Goal: Communication & Community: Ask a question

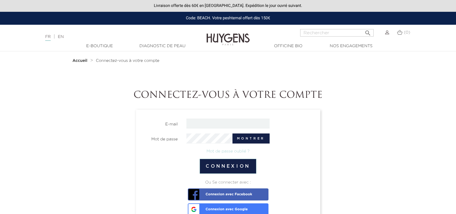
type input "[PERSON_NAME][EMAIL_ADDRESS][DOMAIN_NAME]"
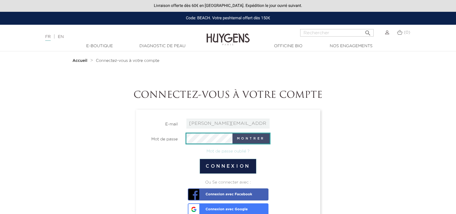
click at [264, 137] on button "Montrer" at bounding box center [250, 139] width 37 height 10
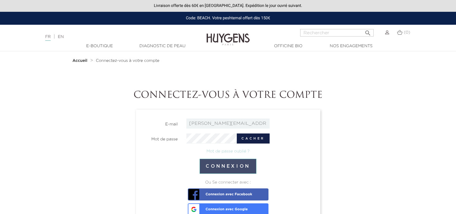
click at [223, 164] on button "Connexion" at bounding box center [228, 166] width 57 height 15
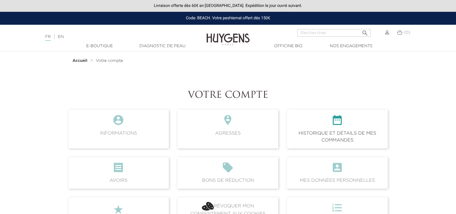
click at [339, 132] on span " Historique et détails de mes commandes" at bounding box center [337, 129] width 101 height 39
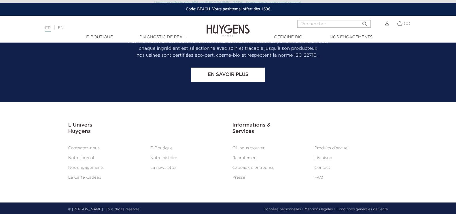
scroll to position [613, 0]
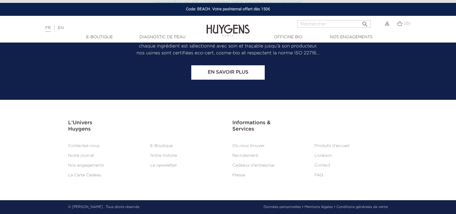
click at [92, 145] on link "Contactez-nous" at bounding box center [83, 146] width 31 height 4
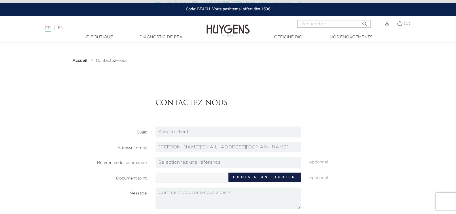
scroll to position [77, 0]
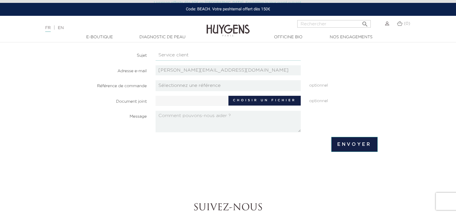
click at [192, 53] on select "Candidatures Boutiques Candidatures Siège Partenariats Relations Presse Service…" at bounding box center [228, 55] width 145 height 11
click at [156, 50] on select "Candidatures Boutiques Candidatures Siège Partenariats Relations Presse Service…" at bounding box center [228, 55] width 145 height 11
click at [386, 24] on img at bounding box center [387, 24] width 4 height 4
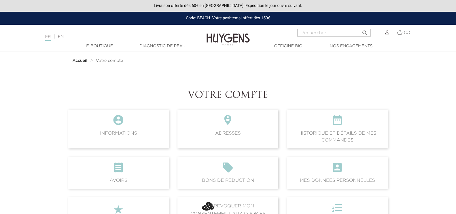
click at [342, 132] on span " Historique et détails de mes commandes" at bounding box center [337, 129] width 101 height 39
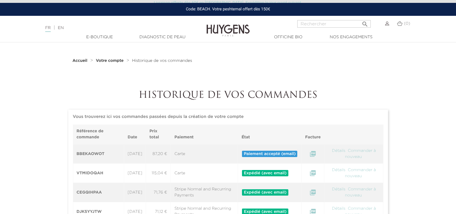
scroll to position [77, 0]
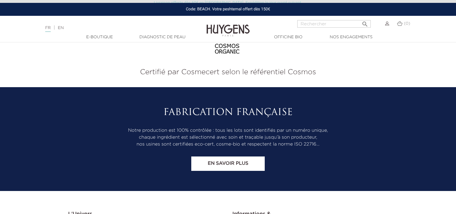
scroll to position [590, 0]
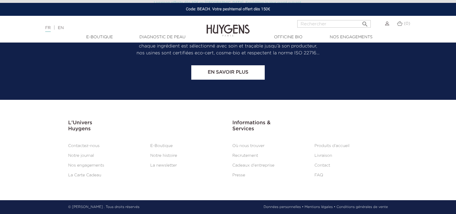
click at [95, 146] on link "Contactez-nous" at bounding box center [83, 146] width 31 height 4
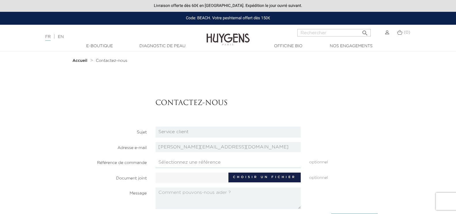
click at [170, 164] on select "Sélectionnez une référence BBEKAOWOT VTMIDOQAH CEGQIHPAA DJKSYYJTW BXNVVAAUJ QD…" at bounding box center [228, 162] width 145 height 11
select select "27617"
click at [156, 157] on select "Sélectionnez une référence BBEKAOWOT VTMIDOQAH CEGQIHPAA DJKSYYJTW BXNVVAAUJ QD…" at bounding box center [228, 162] width 145 height 11
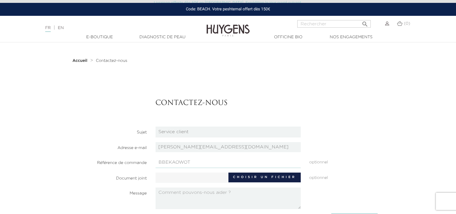
scroll to position [96, 0]
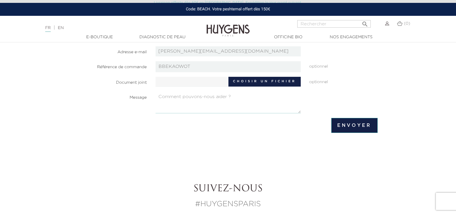
click at [175, 100] on textarea at bounding box center [228, 103] width 145 height 22
click at [164, 104] on textarea "Bonjour, J" at bounding box center [228, 103] width 145 height 22
click at [179, 104] on textarea "Bonjour, J'ai pass" at bounding box center [228, 103] width 145 height 22
click at [165, 110] on textarea "Bonjour, J'ai passé commande le [DATE] dernier et je n'ai à ce jour pas reçu ma…" at bounding box center [228, 103] width 145 height 22
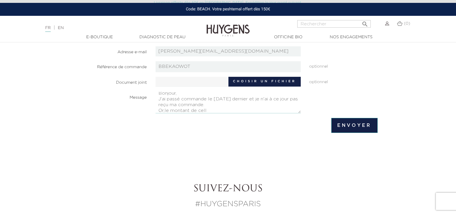
click at [213, 111] on textarea "Bonjour, J'ai passé commande le [DATE] dernier et je n'ai à ce jour pas reçu ma…" at bounding box center [228, 103] width 145 height 22
type textarea "Bonjour, J'ai passé commande le [DATE] dernier et je n'ai à ce jour pas reçu ma…"
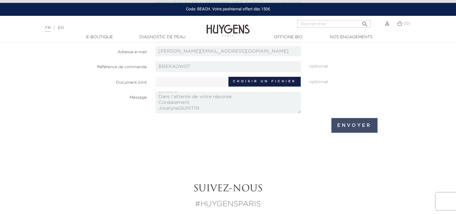
click at [342, 123] on input "Envoyer" at bounding box center [354, 125] width 46 height 15
